Goal: Information Seeking & Learning: Learn about a topic

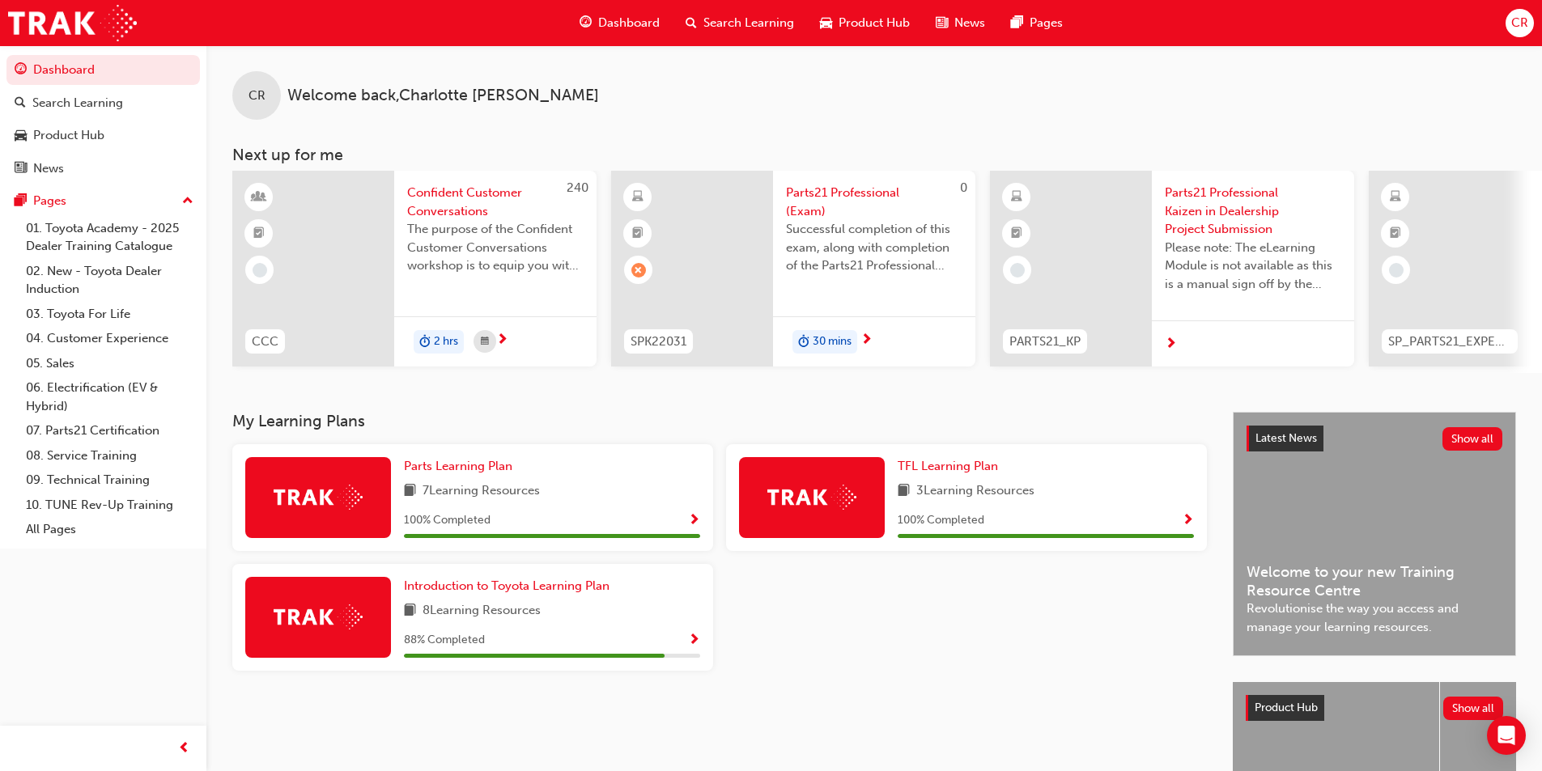
click at [846, 194] on span "Parts21 Professional (Exam)" at bounding box center [874, 202] width 176 height 36
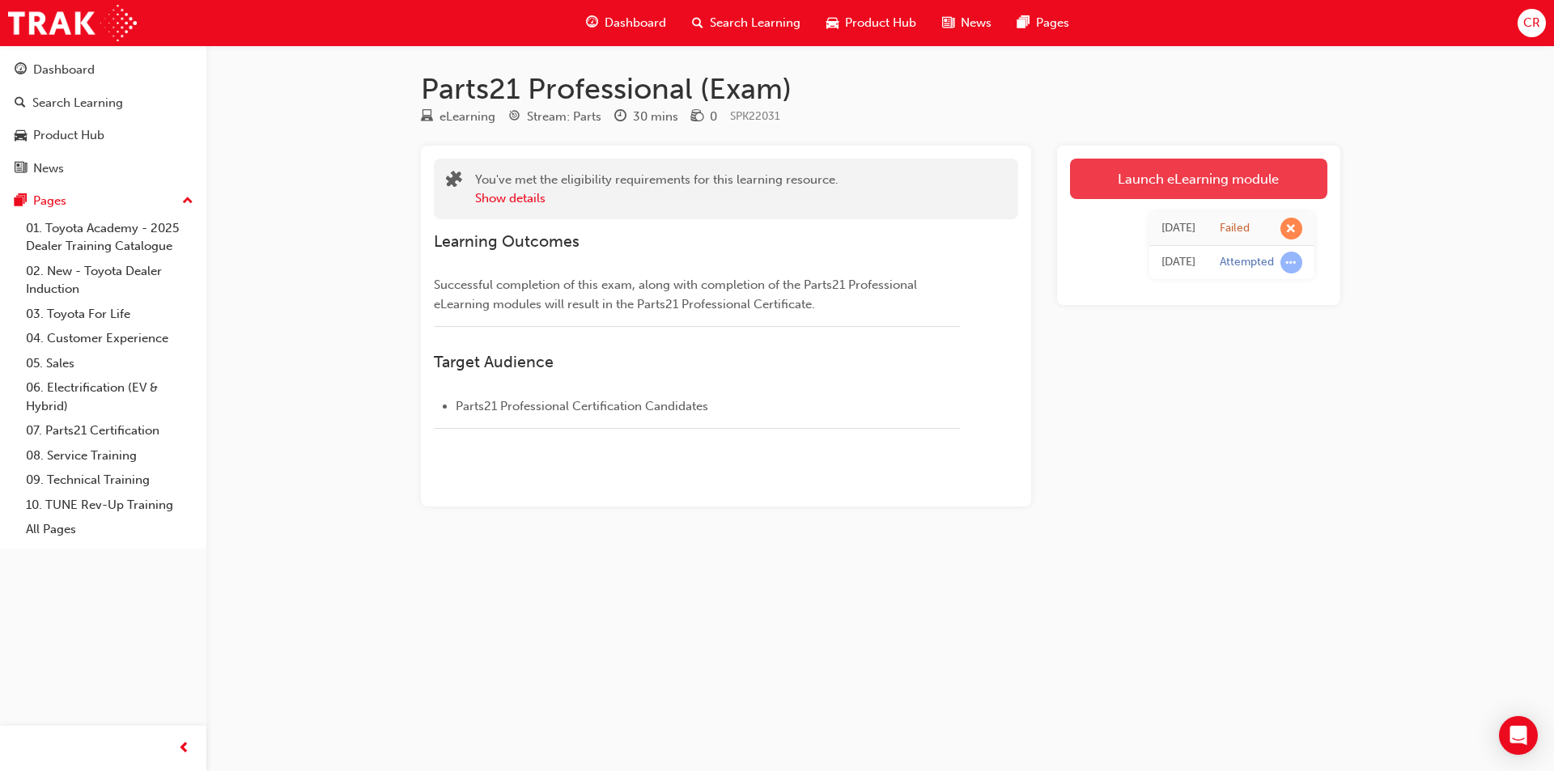
click at [1192, 174] on link "Launch eLearning module" at bounding box center [1198, 179] width 257 height 40
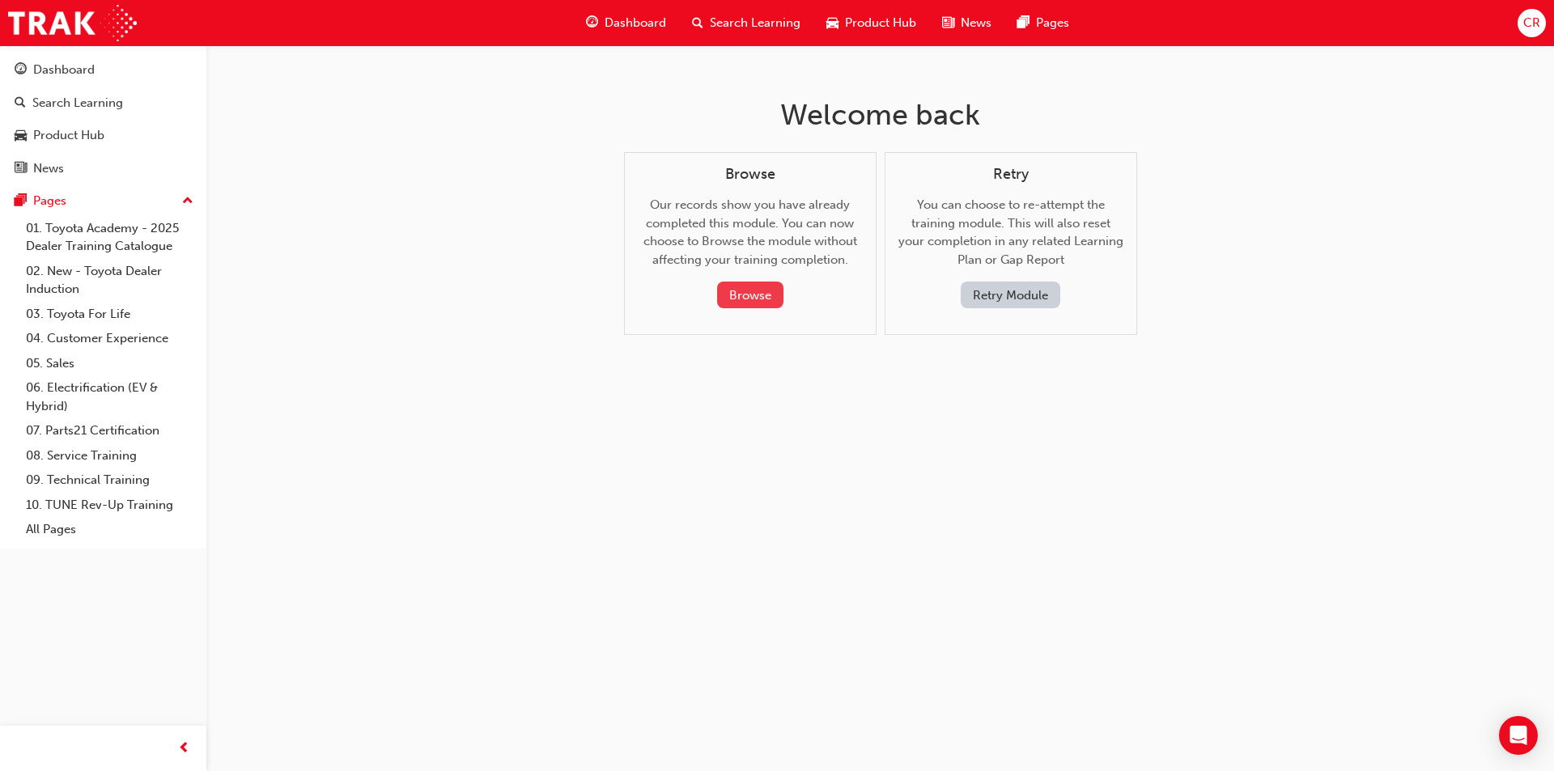
click at [761, 298] on button "Browse" at bounding box center [750, 295] width 66 height 27
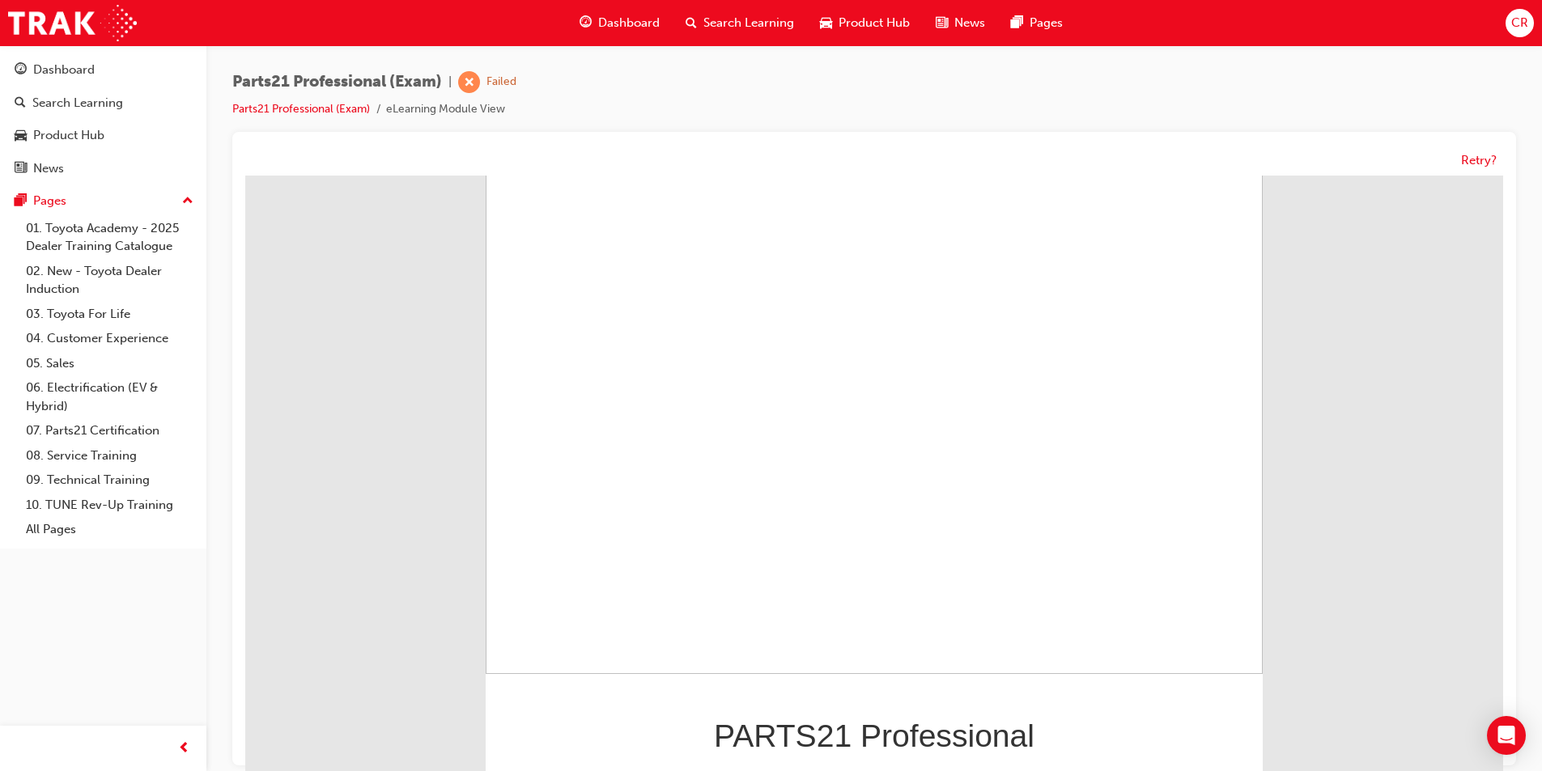
scroll to position [12, 0]
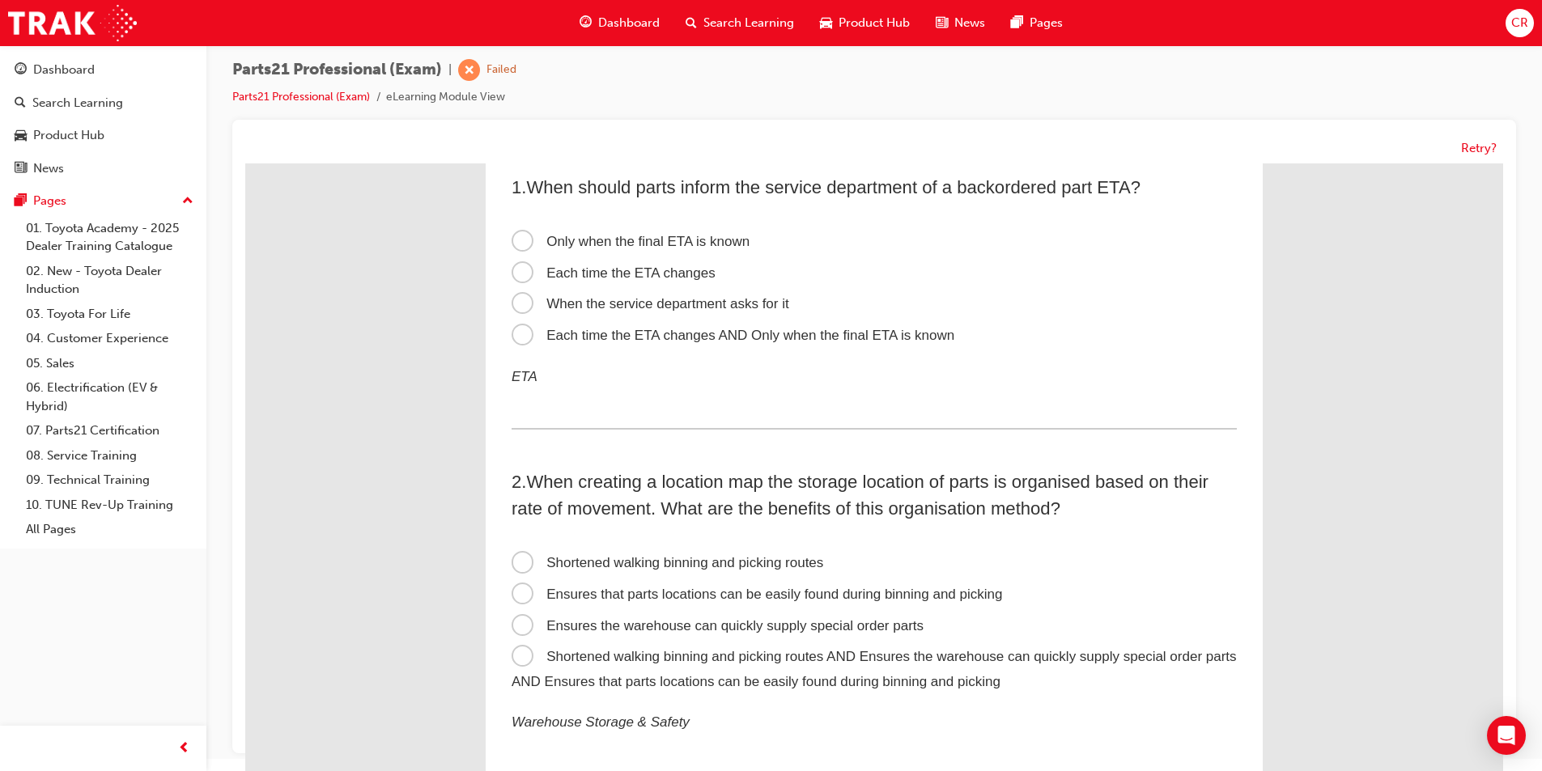
scroll to position [0, 0]
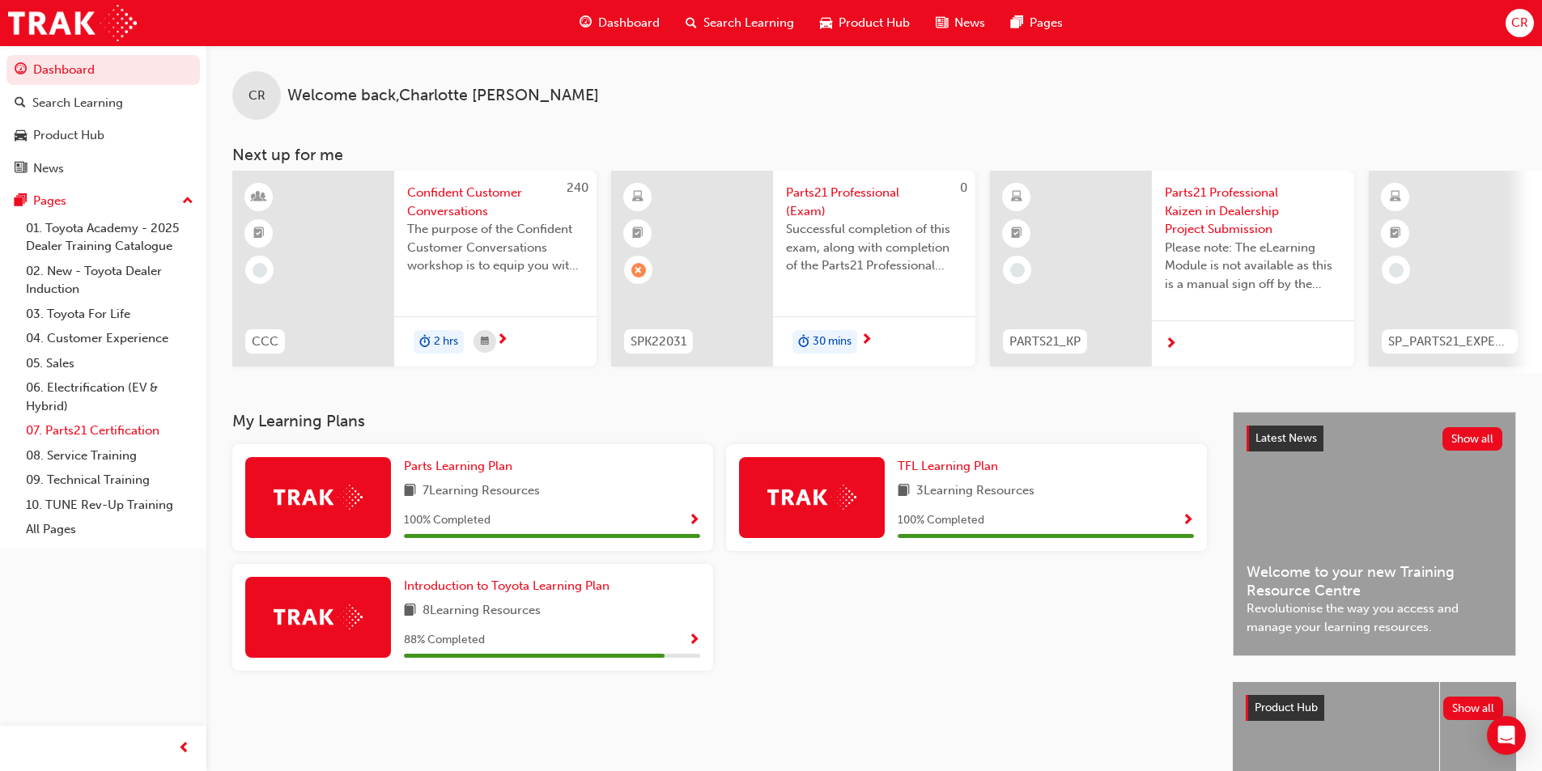
click at [117, 433] on link "07. Parts21 Certification" at bounding box center [109, 430] width 181 height 25
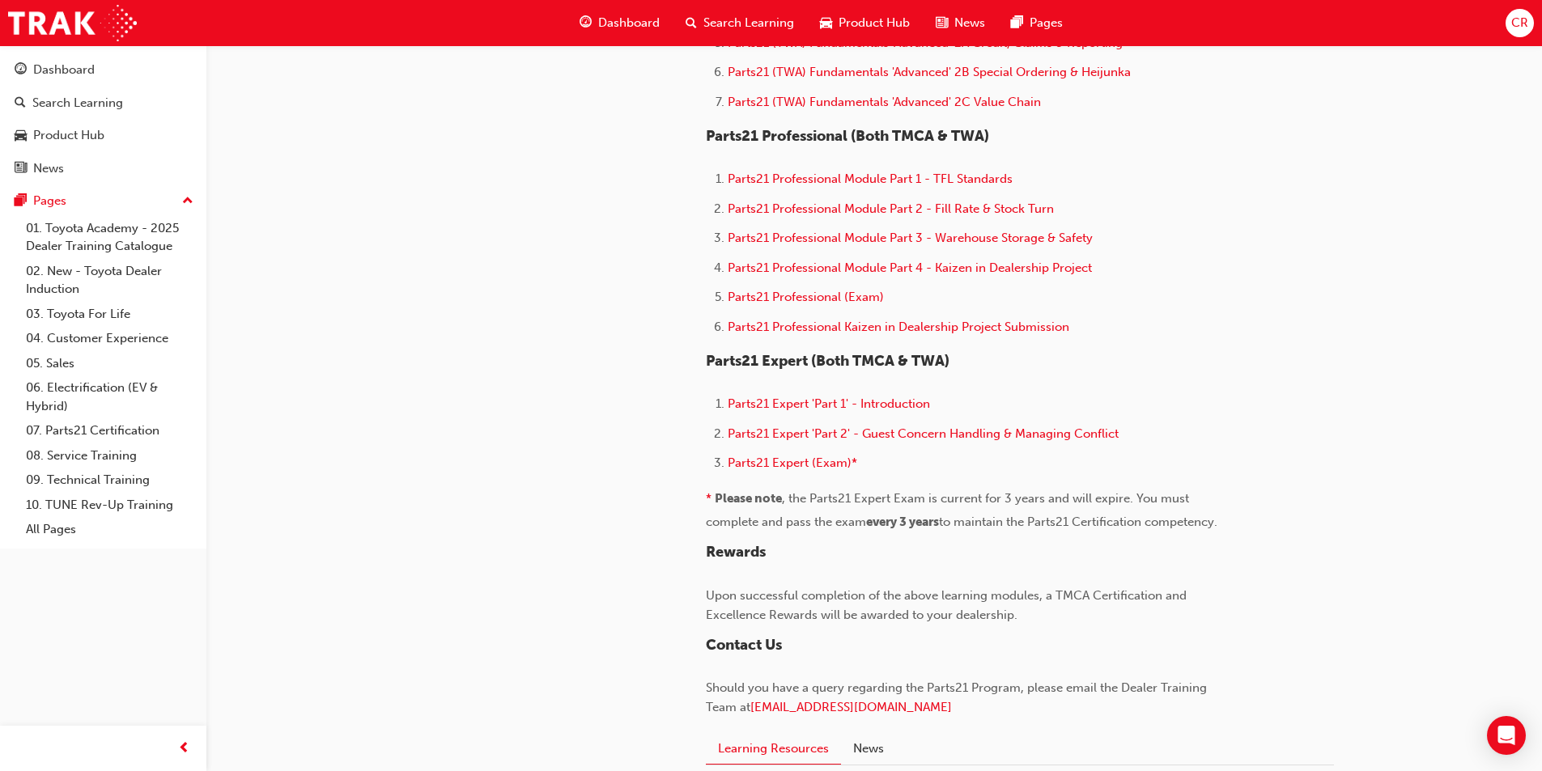
scroll to position [1052, 0]
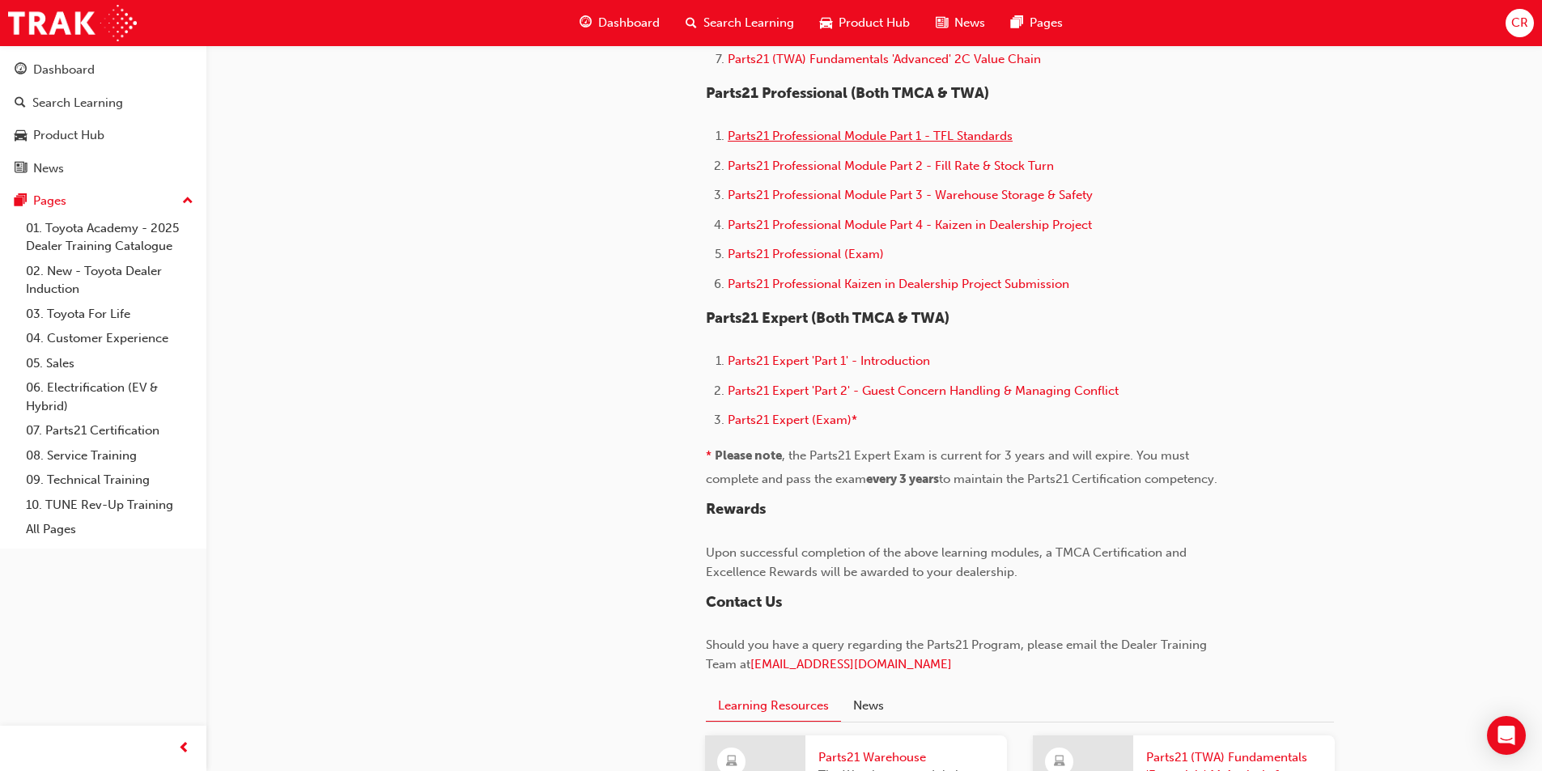
click at [979, 138] on span "Parts21 Professional Module Part 1 - TFL Standards" at bounding box center [870, 136] width 285 height 15
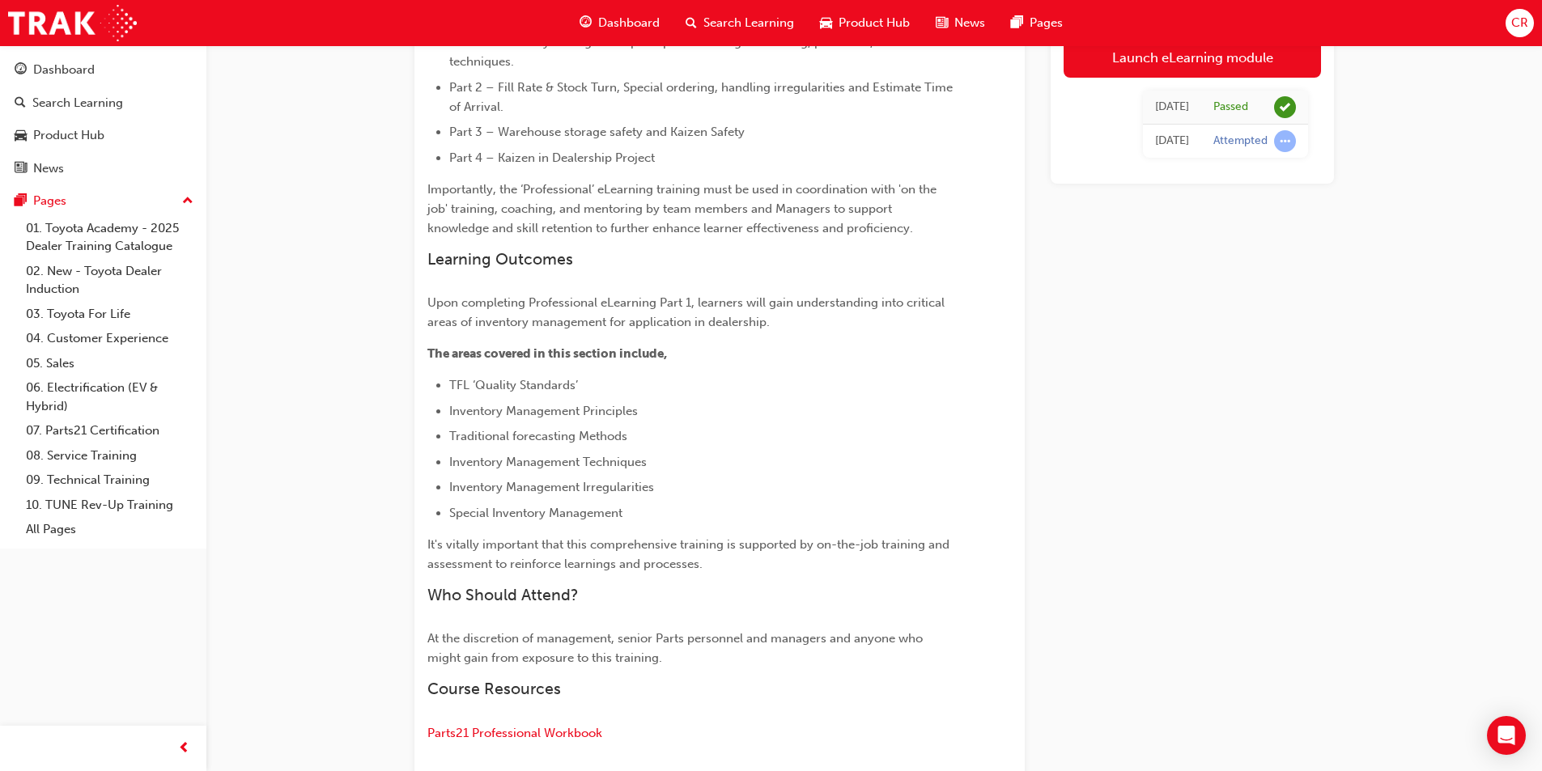
scroll to position [625, 0]
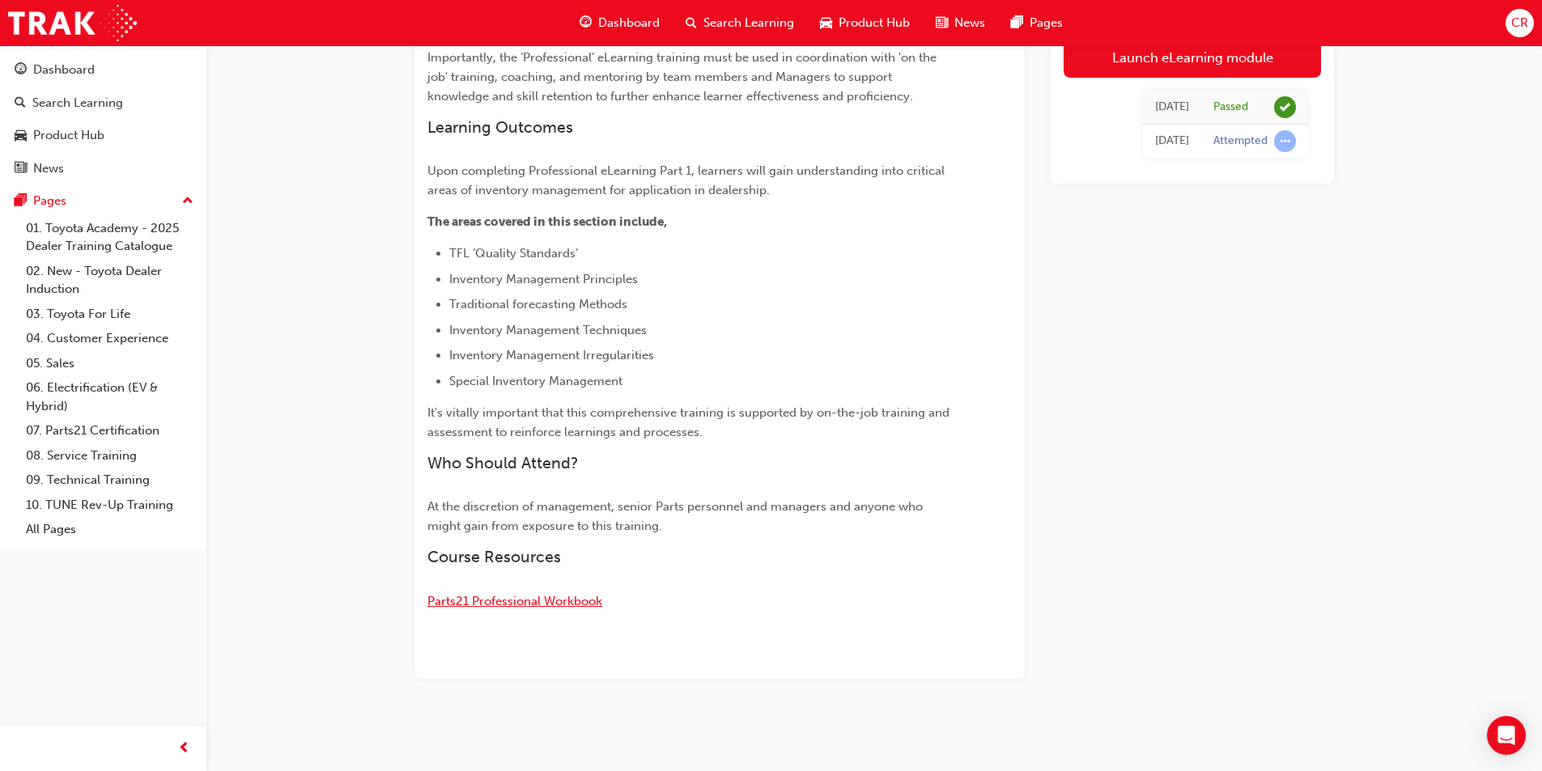
click at [548, 603] on span "Parts21 Professional Workbook" at bounding box center [514, 601] width 175 height 15
